Goal: Transaction & Acquisition: Purchase product/service

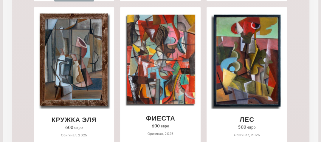
scroll to position [358, 0]
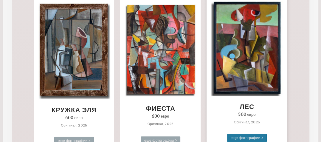
click at [244, 136] on div "еще фотографии >" at bounding box center [247, 138] width 40 height 8
click at [253, 137] on div "еще фотографии >" at bounding box center [247, 138] width 40 height 8
click at [260, 59] on img at bounding box center [247, 47] width 73 height 97
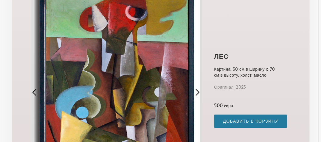
scroll to position [90, 0]
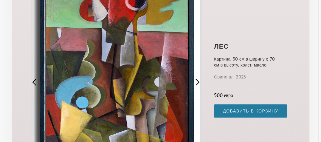
click at [275, 39] on div "лес Картина, 50 см в ширину x 70 см в высоту, холст, масло Оригинал, 2025 500 е…" at bounding box center [161, 82] width 260 height 224
click at [198, 81] on div "следующий слайд" at bounding box center [198, 82] width 8 height 8
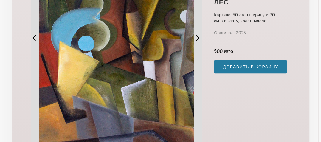
scroll to position [149, 0]
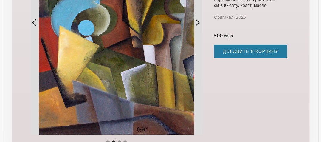
click at [199, 21] on div "следующий слайд" at bounding box center [198, 23] width 8 height 8
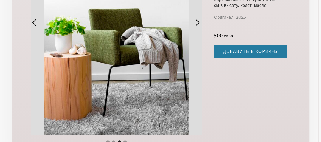
click at [199, 21] on div "следующий слайд" at bounding box center [198, 23] width 8 height 8
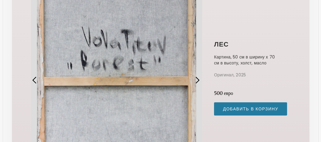
scroll to position [90, 0]
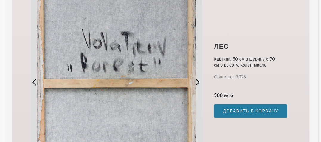
click at [196, 80] on div "следующий слайд" at bounding box center [198, 82] width 8 height 8
